Goal: Task Accomplishment & Management: Use online tool/utility

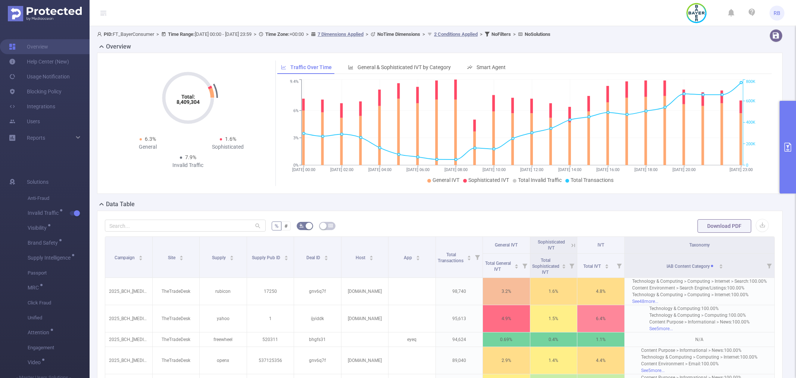
click at [795, 142] on button "primary" at bounding box center [787, 147] width 16 height 93
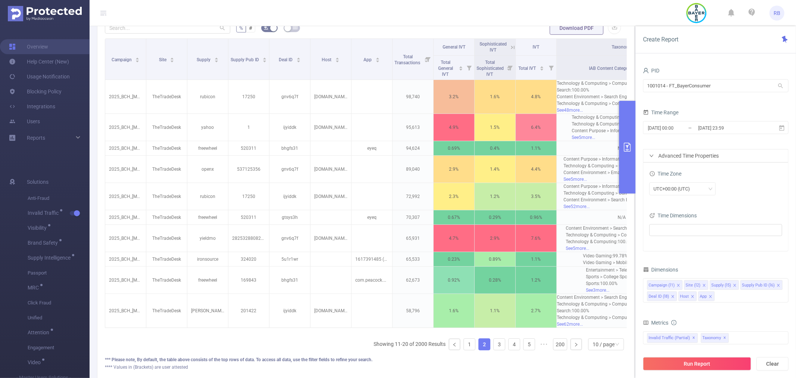
click at [782, 136] on div "2025-09-03 00:00 _ 2025-09-03 23:59" at bounding box center [715, 128] width 145 height 18
click at [700, 83] on input "1001014 - FT_BayerConsumer" at bounding box center [715, 85] width 145 height 13
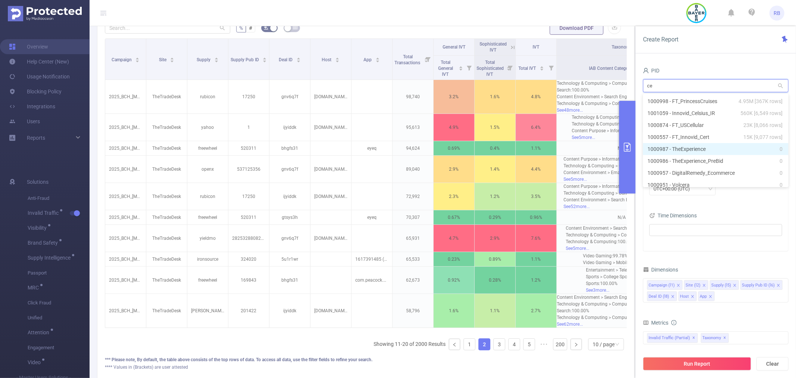
type input "cel"
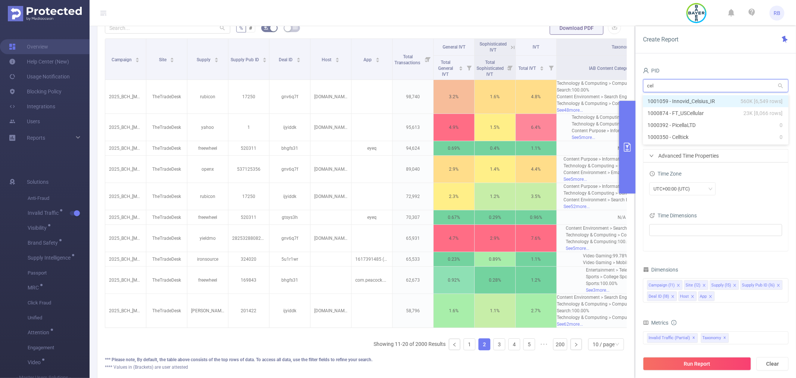
click at [702, 102] on li "1001059 - Innovid_Celsius_IR 560K [6,549 rows]" at bounding box center [715, 101] width 145 height 12
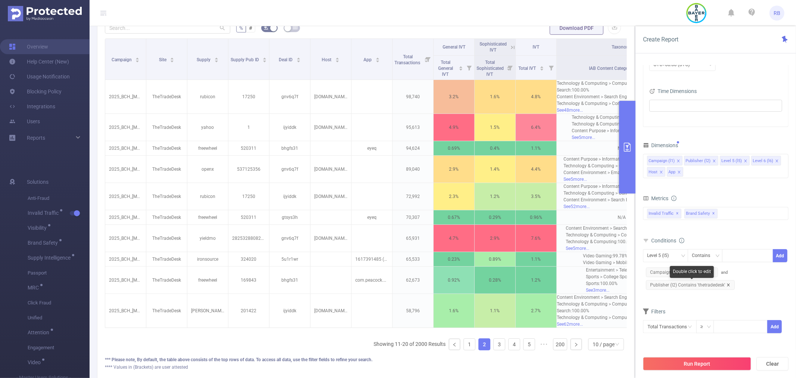
click at [727, 284] on icon "icon: close" at bounding box center [728, 284] width 3 height 3
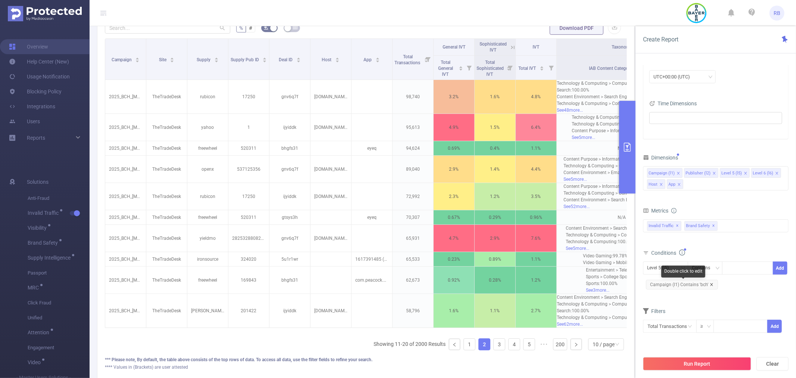
click at [711, 285] on icon "icon: close" at bounding box center [711, 284] width 3 height 3
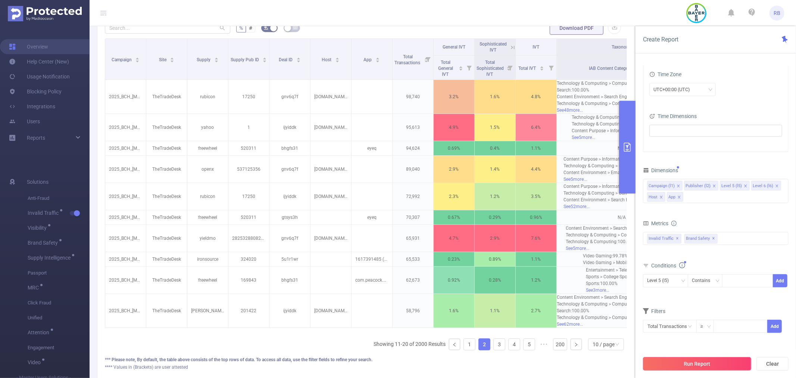
click at [707, 359] on button "Run Report" at bounding box center [697, 363] width 108 height 13
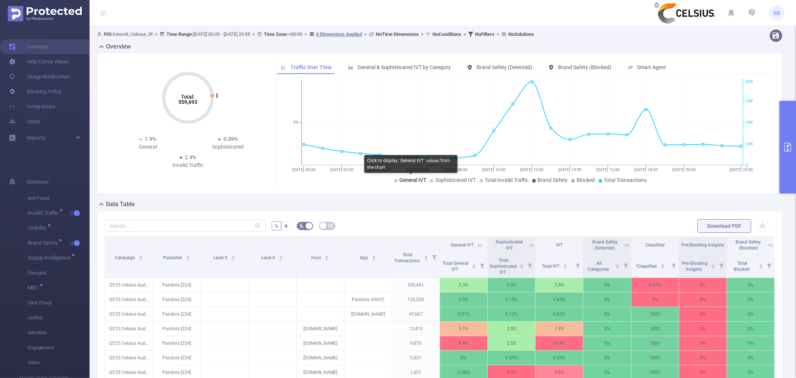
click at [408, 182] on span "General IVT" at bounding box center [412, 180] width 27 height 6
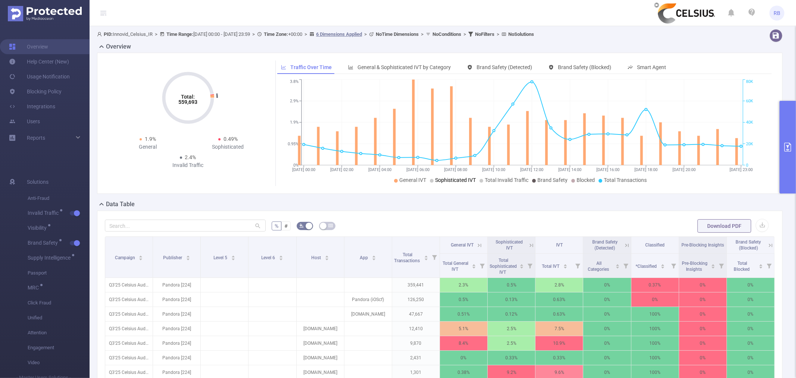
click at [446, 178] on span "Sophisticated IVT" at bounding box center [455, 180] width 41 height 6
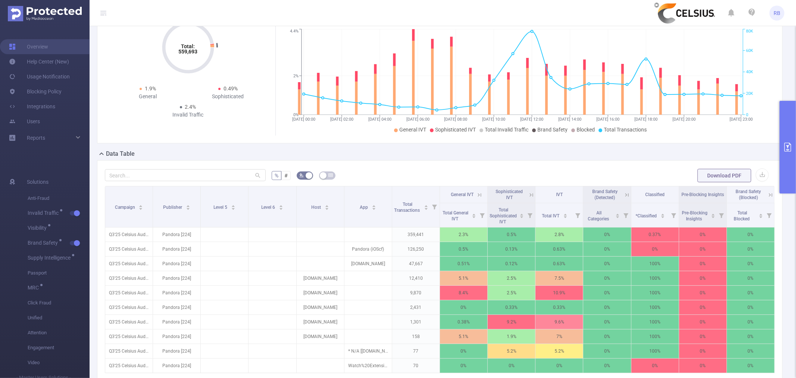
scroll to position [124, 0]
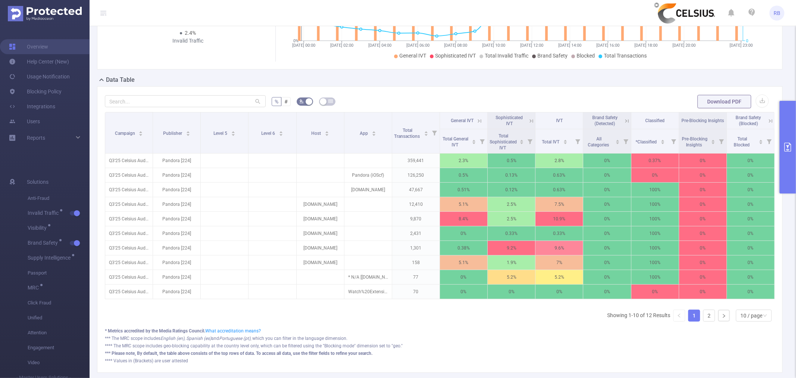
click at [784, 152] on button "primary" at bounding box center [787, 147] width 16 height 93
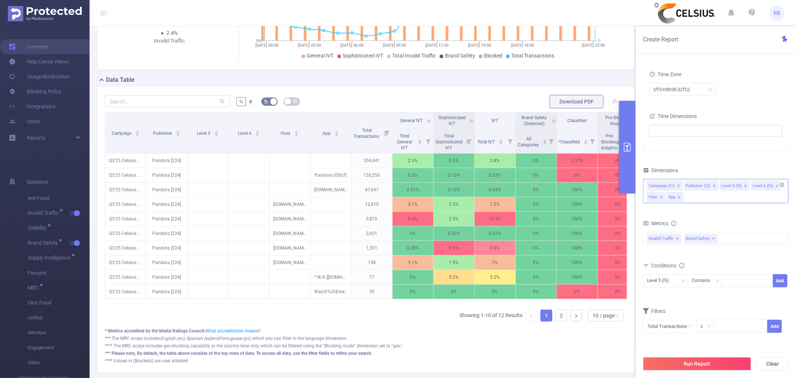
click at [695, 195] on div "Campaign (l1) Publisher (l2) Level 5 (l5) Level 6 (l6) Host App" at bounding box center [715, 191] width 145 height 24
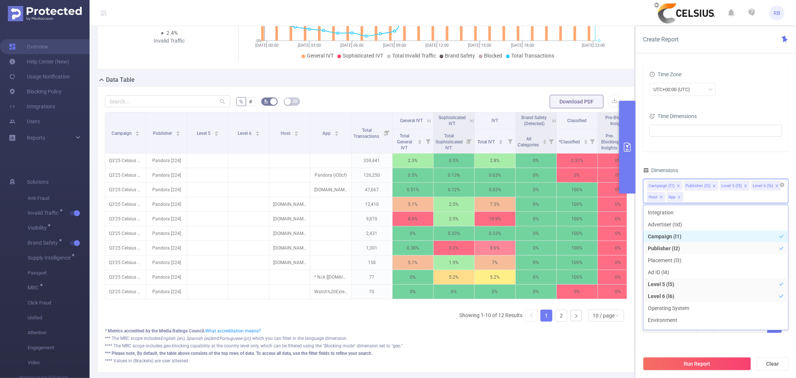
click at [695, 195] on div "Campaign (l1) Publisher (l2) Level 5 (l5) Level 6 (l6) Host App" at bounding box center [715, 191] width 145 height 24
click at [721, 155] on div "PID 1001059 - Innovid_Celsius_IR 1001059 - Innovid_Celsius_IR Time Range 2025-0…" at bounding box center [715, 154] width 145 height 376
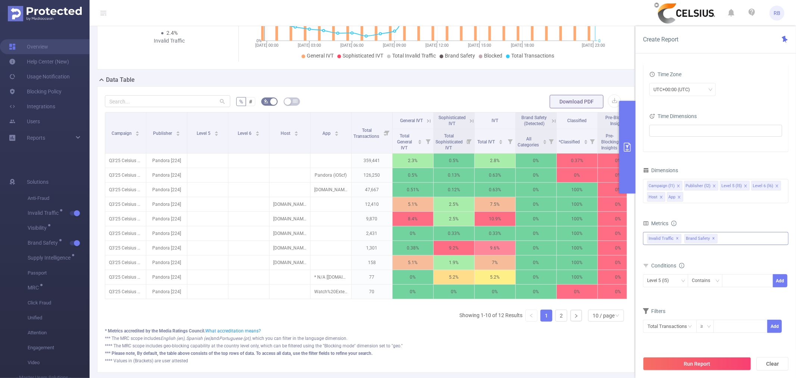
click at [724, 241] on div "Invalid Traffic ✕ Anti-Fraud Invalid Traffic Visibility Brand Safety Supply Int…" at bounding box center [715, 238] width 145 height 13
click at [696, 292] on div "Level 5 (l5) Contains Add" at bounding box center [715, 282] width 145 height 21
click at [695, 195] on div "Campaign (l1) Publisher (l2) Level 5 (l5) Level 6 (l6) Host App" at bounding box center [715, 191] width 145 height 24
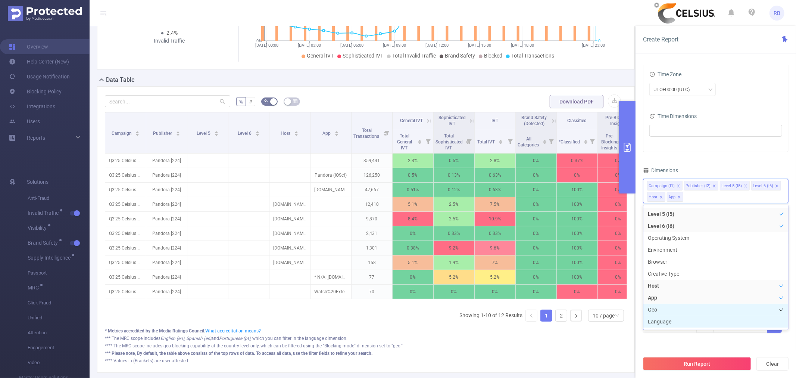
scroll to position [64, 0]
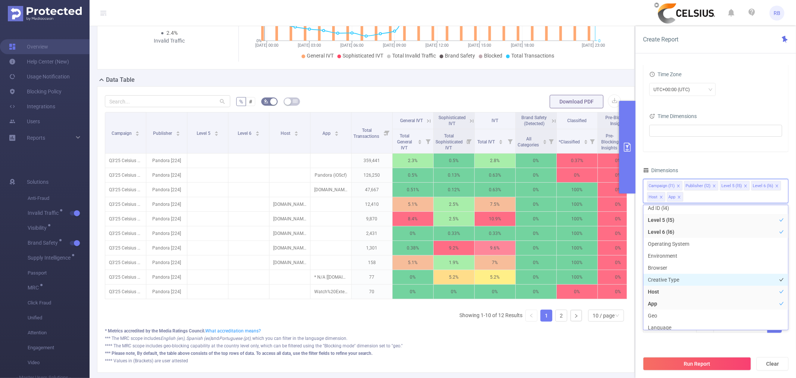
click at [705, 281] on li "Creative Type" at bounding box center [715, 279] width 145 height 12
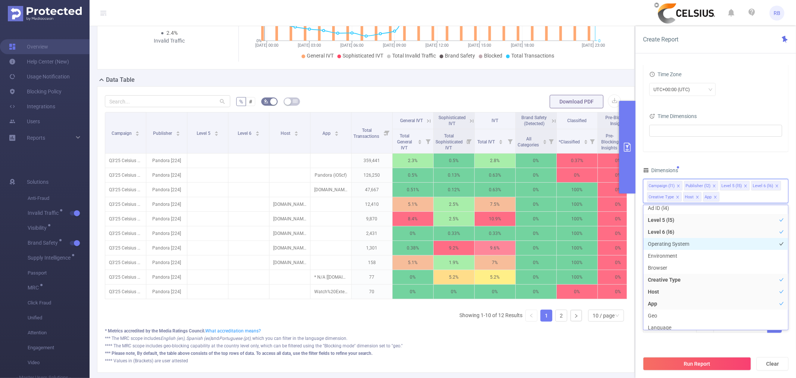
click at [701, 244] on li "Operating System" at bounding box center [715, 244] width 145 height 12
click at [701, 255] on li "Environment" at bounding box center [715, 256] width 145 height 12
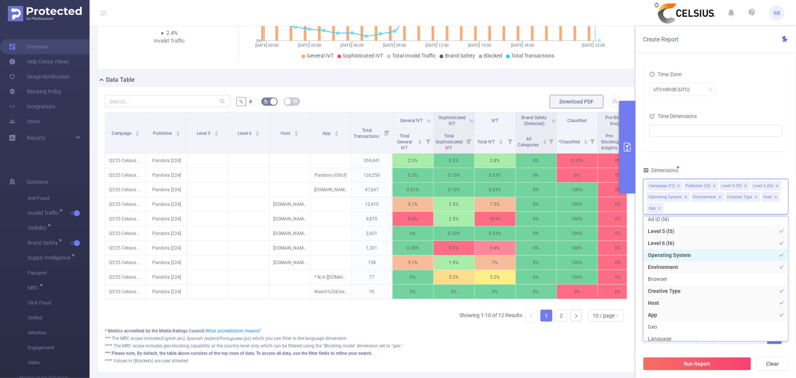
click at [705, 256] on li "Operating System" at bounding box center [715, 255] width 145 height 12
click at [705, 259] on li "Environment" at bounding box center [715, 256] width 145 height 12
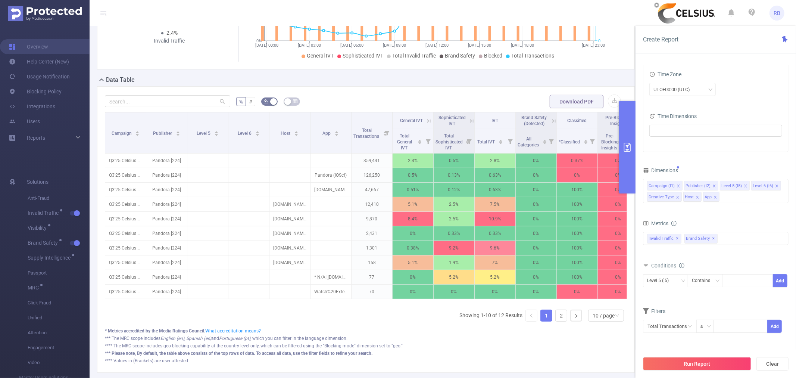
click at [706, 157] on div "PID 1001059 - Innovid_Celsius_IR 1001059 - Innovid_Celsius_IR Time Range 2025-0…" at bounding box center [715, 154] width 145 height 376
click at [751, 199] on div "Campaign (l1) Publisher (l2) Level 5 (l5) Level 6 (l6) Creative Type Host App" at bounding box center [715, 191] width 145 height 24
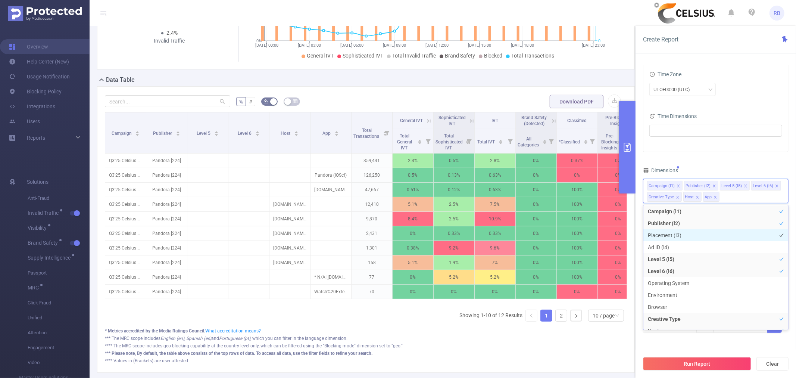
click at [682, 233] on li "Placement (l3)" at bounding box center [715, 235] width 145 height 12
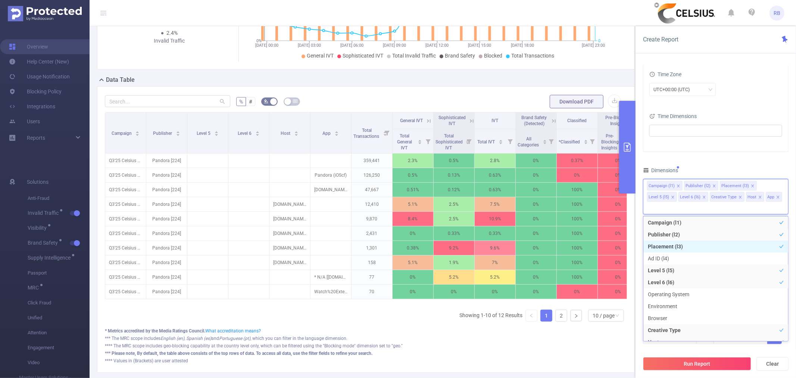
click at [680, 244] on li "Placement (l3)" at bounding box center [715, 246] width 145 height 12
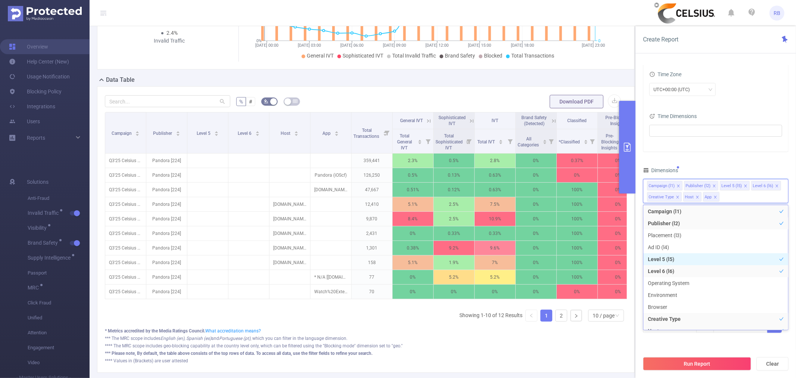
click at [660, 258] on li "Level 5 (l5)" at bounding box center [715, 259] width 145 height 12
click at [667, 269] on li "Level 6 (l6)" at bounding box center [715, 271] width 145 height 12
click at [705, 155] on div "PID 1001059 - Innovid_Celsius_IR 1001059 - Innovid_Celsius_IR Time Range 2025-0…" at bounding box center [715, 154] width 145 height 376
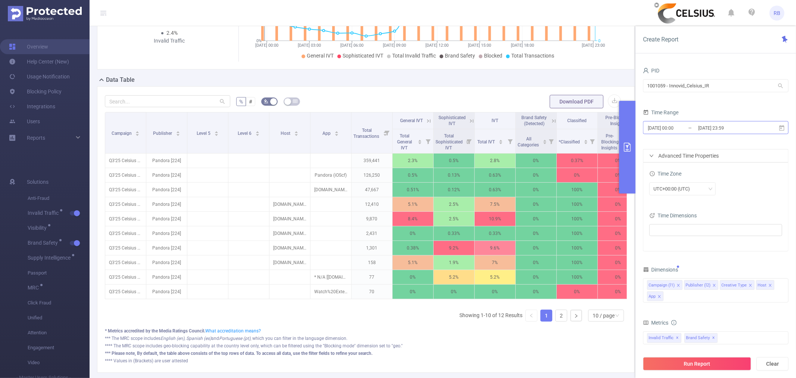
click at [674, 128] on input "[DATE] 00:00" at bounding box center [677, 128] width 60 height 10
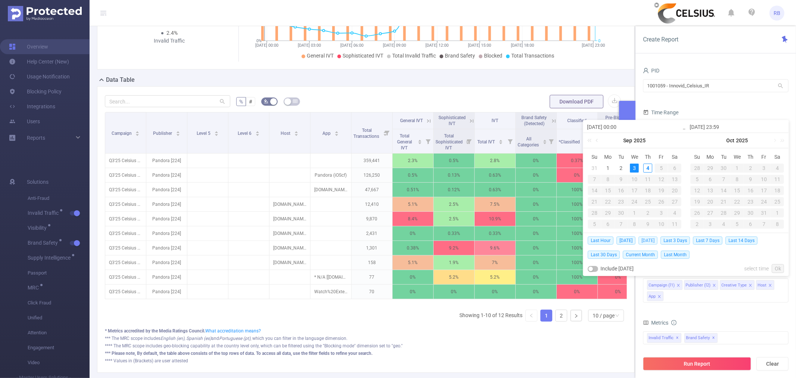
click at [647, 241] on span "Yesterday" at bounding box center [647, 240] width 19 height 8
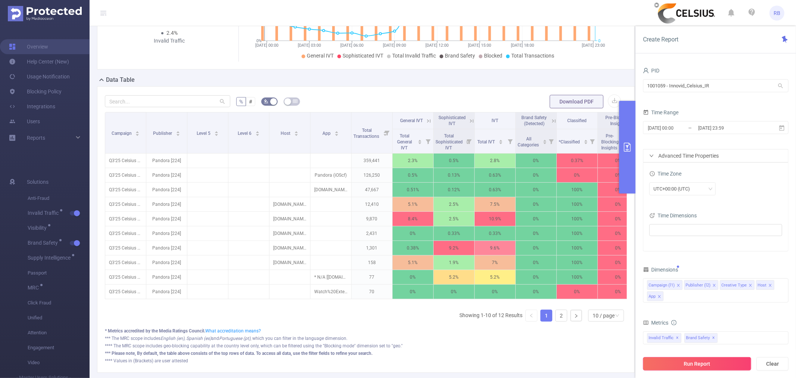
click at [689, 359] on button "Run Report" at bounding box center [697, 363] width 108 height 13
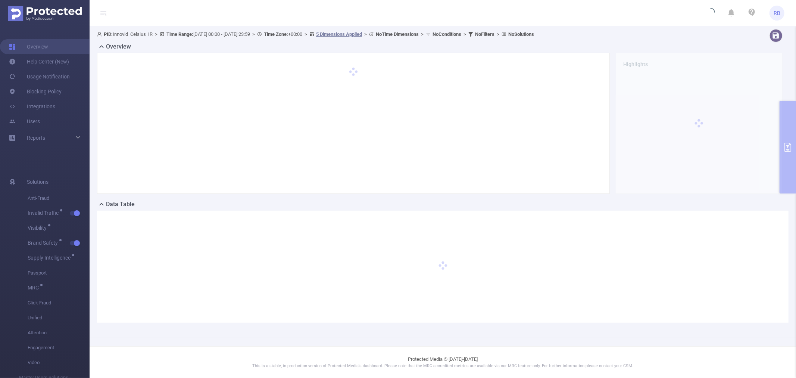
scroll to position [0, 0]
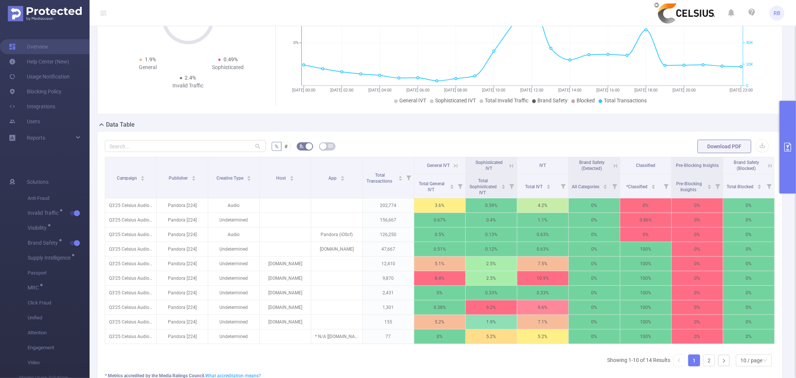
scroll to position [83, 0]
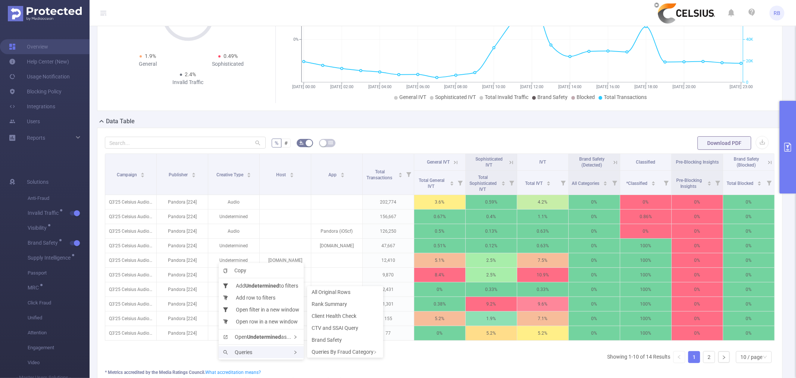
click at [250, 352] on span "Queries" at bounding box center [237, 352] width 29 height 6
click at [340, 325] on span "CTV and SSAI Query" at bounding box center [335, 328] width 47 height 6
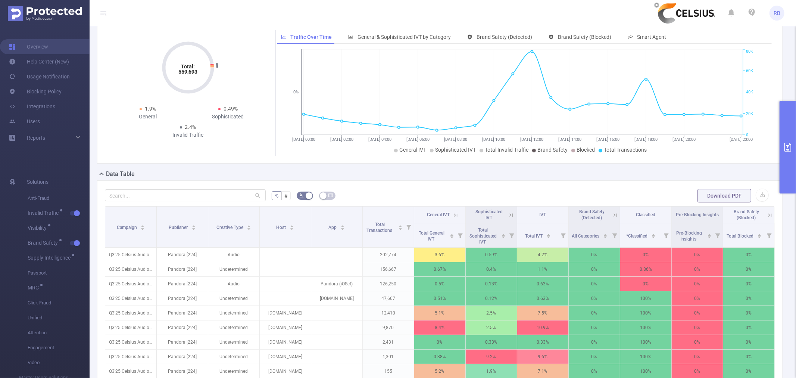
scroll to position [0, 0]
